Goal: Information Seeking & Learning: Learn about a topic

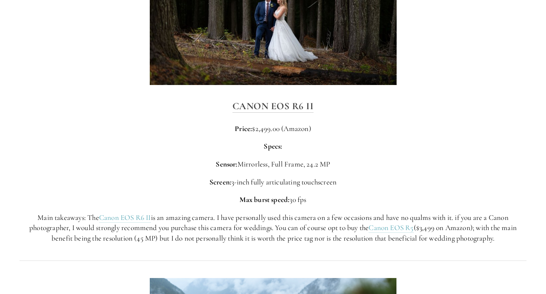
scroll to position [1852, 0]
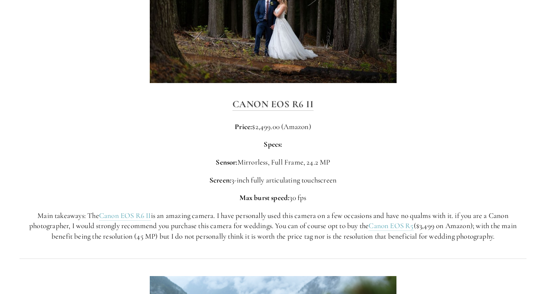
click at [318, 231] on p "Main takeaways: The Canon EOS R6 II is an amazing camera. I have personally use…" at bounding box center [272, 225] width 507 height 31
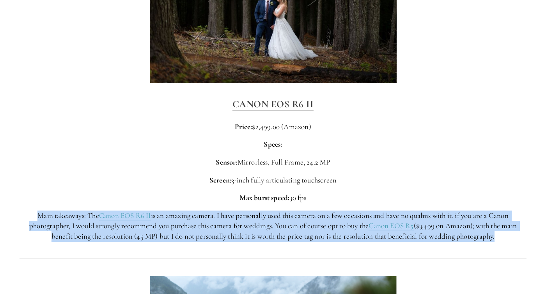
click at [318, 231] on p "Main takeaways: The Canon EOS R6 II is an amazing camera. I have personally use…" at bounding box center [272, 225] width 507 height 31
click at [314, 231] on p "Main takeaways: The Canon EOS R6 II is an amazing camera. I have personally use…" at bounding box center [272, 225] width 507 height 31
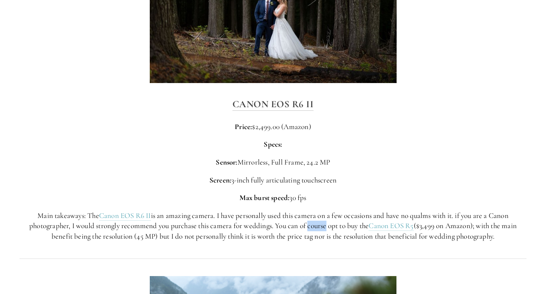
click at [314, 231] on p "Main takeaways: The Canon EOS R6 II is an amazing camera. I have personally use…" at bounding box center [272, 225] width 507 height 31
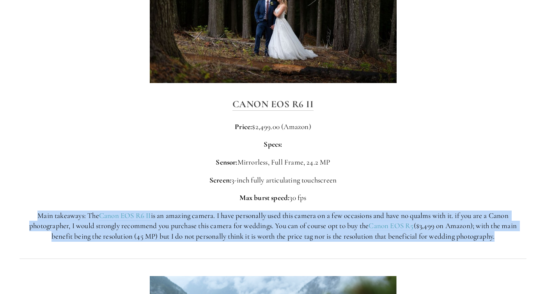
click at [314, 231] on p "Main takeaways: The Canon EOS R6 II is an amazing camera. I have personally use…" at bounding box center [272, 225] width 507 height 31
click at [310, 231] on p "Main takeaways: The Canon EOS R6 II is an amazing camera. I have personally use…" at bounding box center [272, 225] width 507 height 31
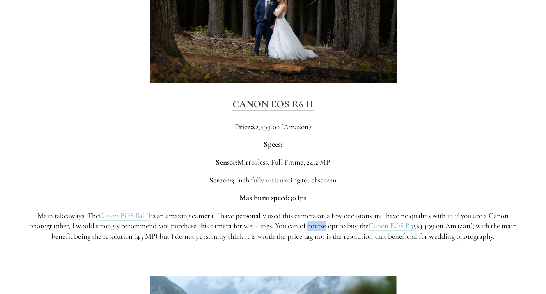
click at [310, 231] on p "Main takeaways: The Canon EOS R6 II is an amazing camera. I have personally use…" at bounding box center [272, 225] width 507 height 31
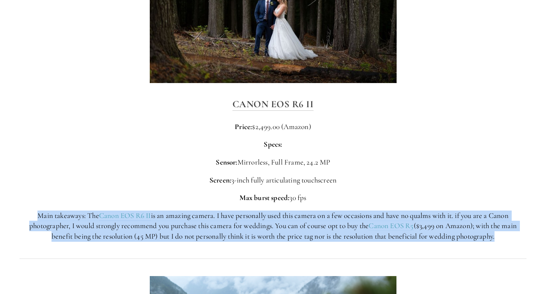
click at [310, 231] on p "Main takeaways: The Canon EOS R6 II is an amazing camera. I have personally use…" at bounding box center [272, 225] width 507 height 31
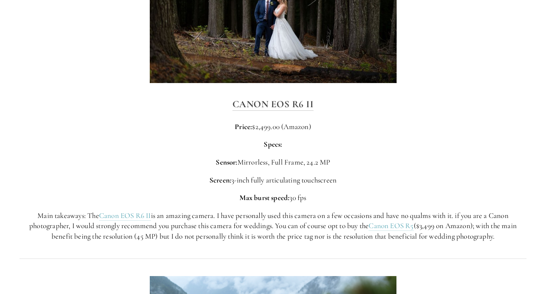
click at [304, 231] on p "Main takeaways: The Canon EOS R6 II is an amazing camera. I have personally use…" at bounding box center [272, 225] width 507 height 31
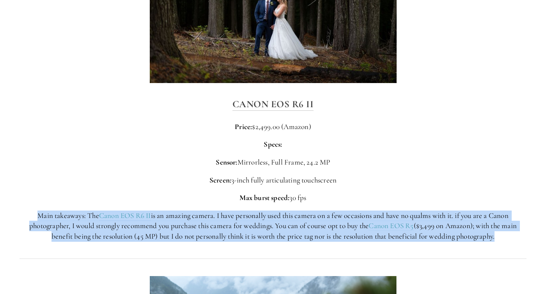
click at [304, 231] on p "Main takeaways: The Canon EOS R6 II is an amazing camera. I have personally use…" at bounding box center [272, 225] width 507 height 31
click at [297, 232] on p "Main takeaways: The Canon EOS R6 II is an amazing camera. I have personally use…" at bounding box center [272, 225] width 507 height 31
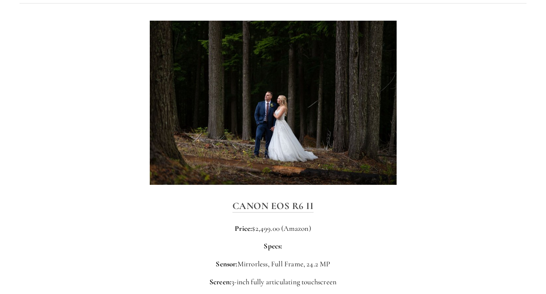
scroll to position [1719, 0]
